Goal: Find specific page/section: Locate a particular part of the current website

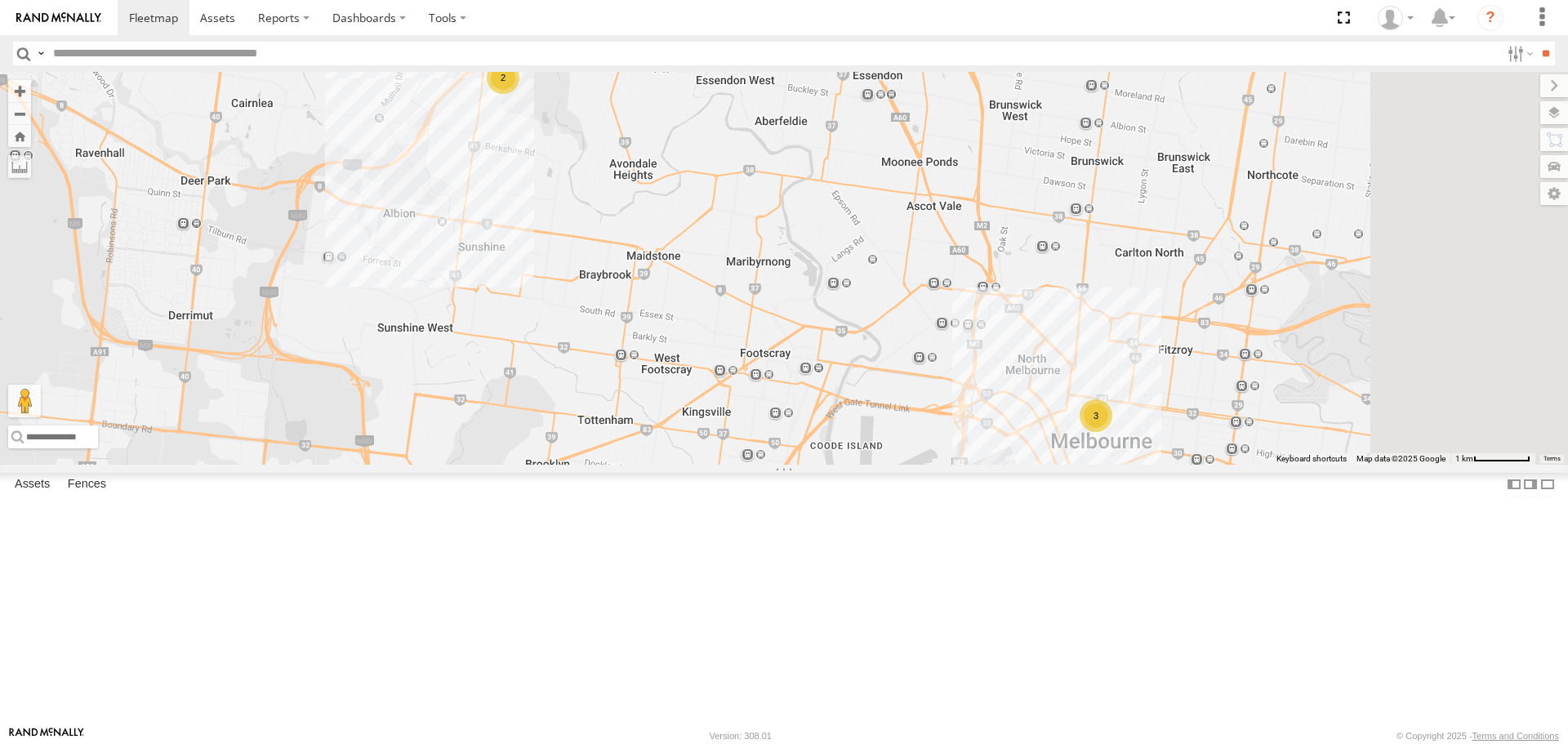
drag, startPoint x: 1215, startPoint y: 529, endPoint x: 1075, endPoint y: 477, distance: 149.3
click at [1075, 464] on div "Buggzys HiAce #1 Buggzys HiAce #2 3 2" at bounding box center [784, 268] width 1568 height 392
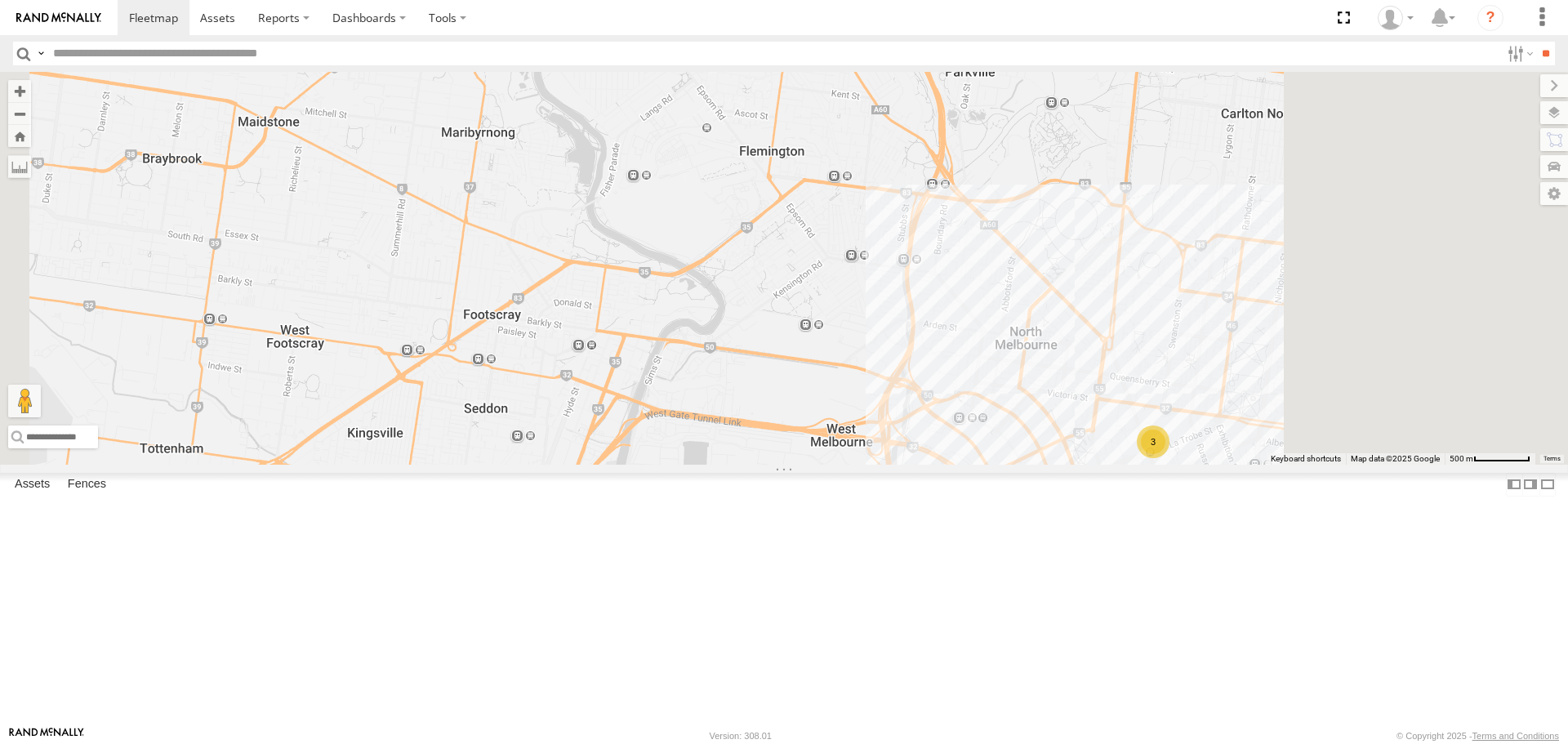
drag, startPoint x: 1254, startPoint y: 566, endPoint x: 1137, endPoint y: 545, distance: 118.9
click at [1054, 464] on div "Buggzys HiAce #1 Buggzys HiAce #2 3" at bounding box center [784, 268] width 1568 height 392
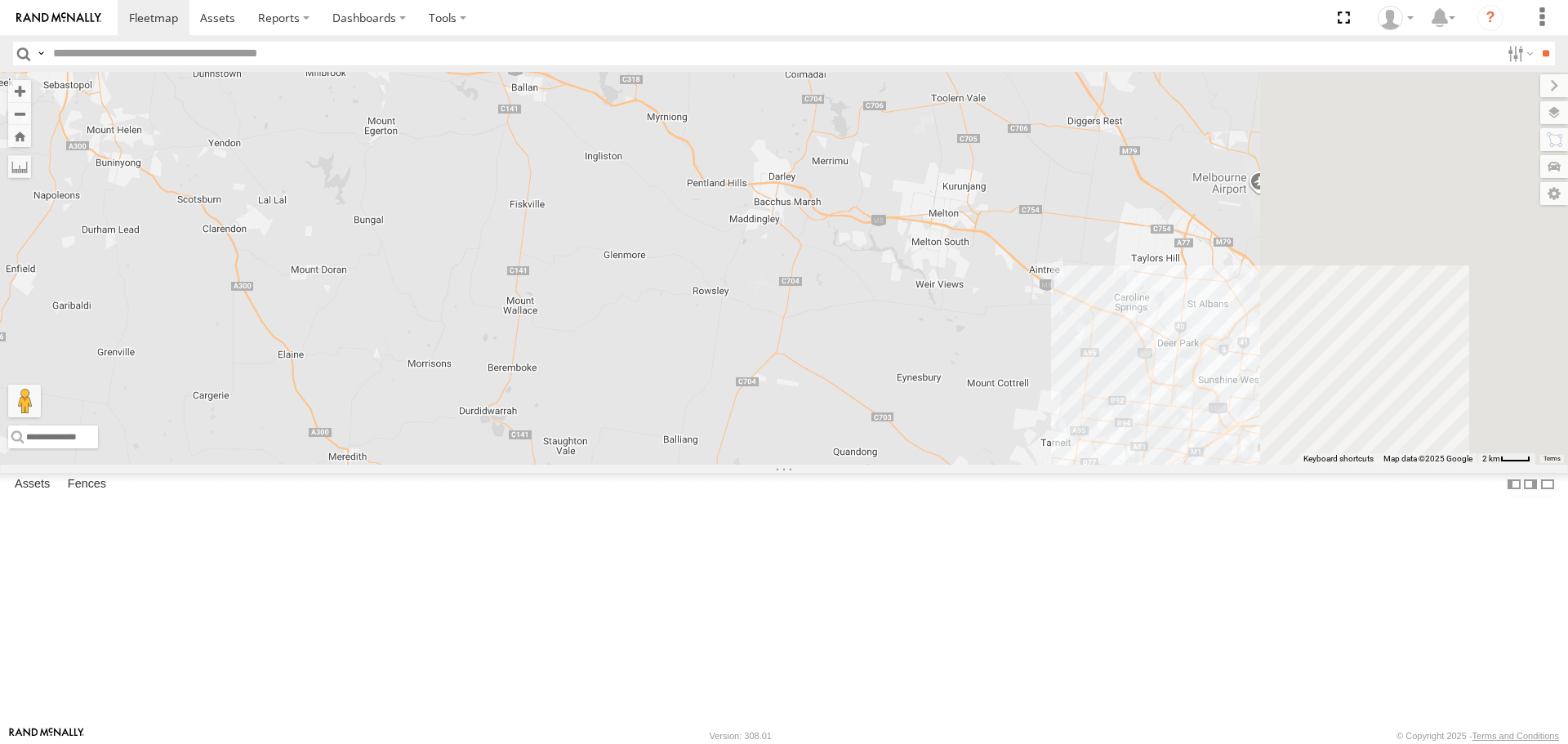
drag, startPoint x: 1096, startPoint y: 504, endPoint x: 601, endPoint y: 354, distance: 517.2
click at [601, 354] on div "Buggzys HiAce #1 Buggzys HiAce #2" at bounding box center [784, 268] width 1568 height 392
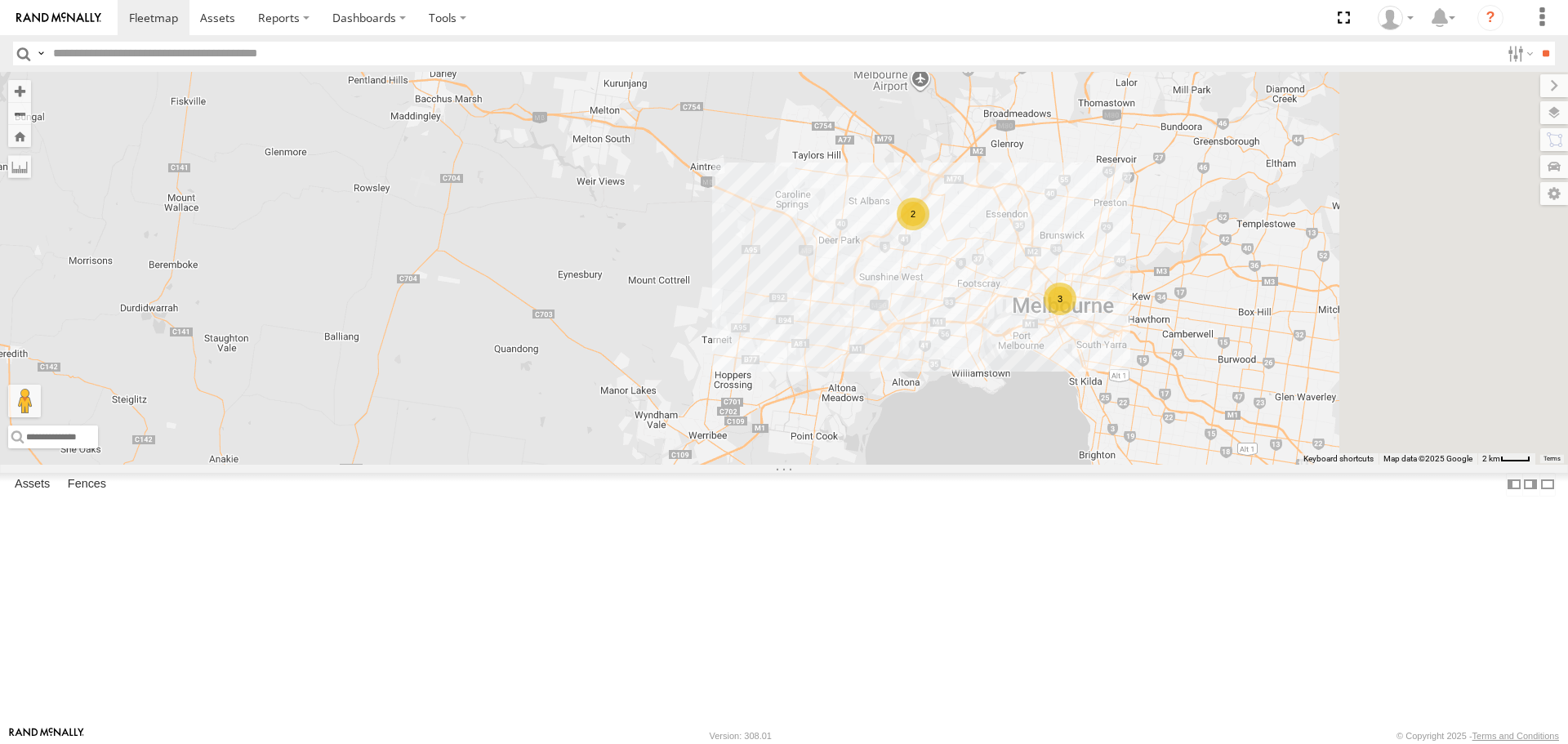
drag, startPoint x: 1083, startPoint y: 514, endPoint x: 758, endPoint y: 426, distance: 336.7
click at [758, 426] on div "Buggzys HiAce #1 Buggzys HiAce #2 3 2" at bounding box center [784, 268] width 1568 height 392
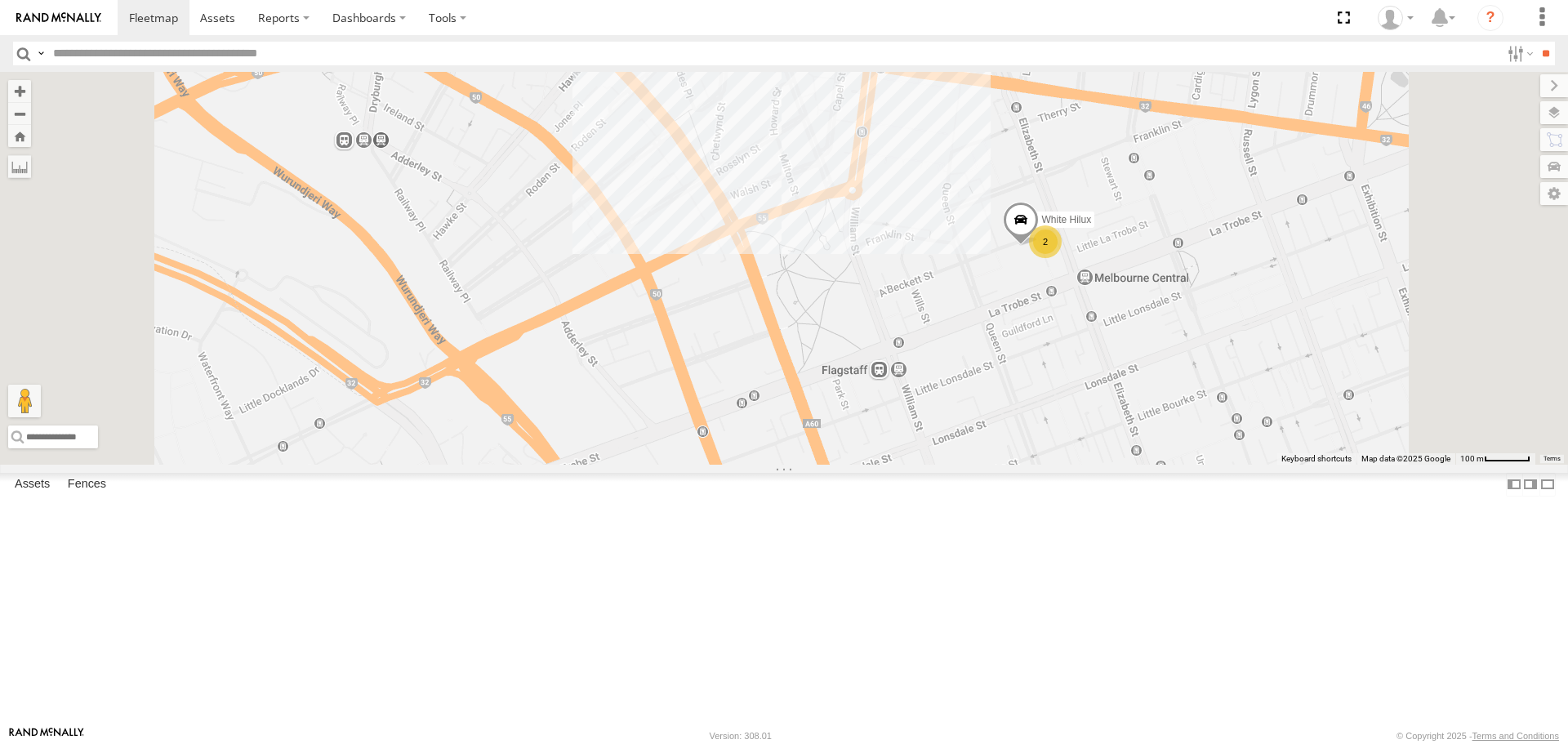
drag, startPoint x: 983, startPoint y: 243, endPoint x: 858, endPoint y: 386, distance: 189.9
click at [858, 384] on div "Buggzys HiAce #1 Buggzys HiAce #2 2 White Hilux" at bounding box center [784, 268] width 1568 height 392
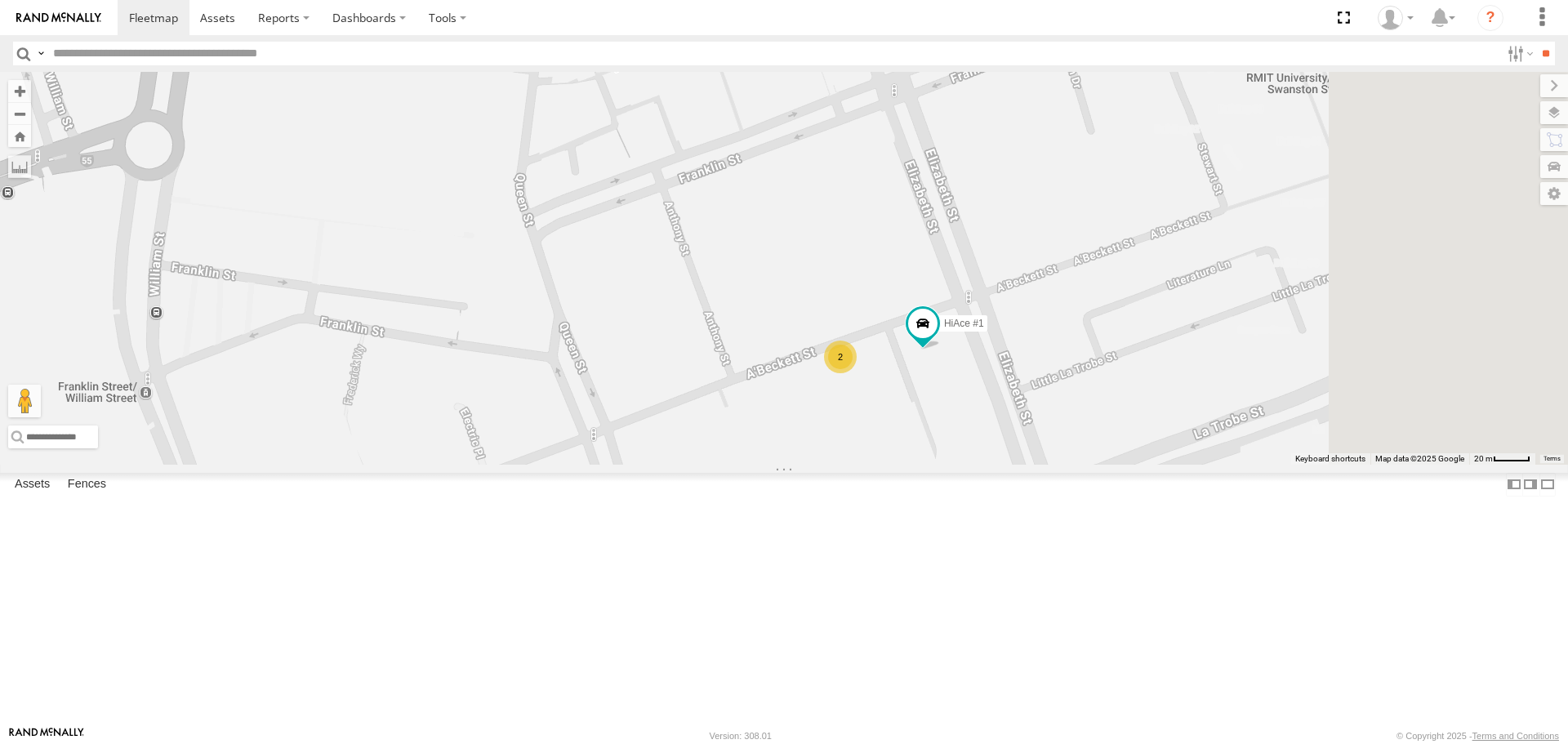
drag, startPoint x: 937, startPoint y: 473, endPoint x: 839, endPoint y: 441, distance: 103.1
click at [839, 441] on div "Buggzys HiAce #1 Buggzys HiAce #2 HiAce #1 2" at bounding box center [784, 268] width 1568 height 392
